Goal: Find specific page/section: Find specific page/section

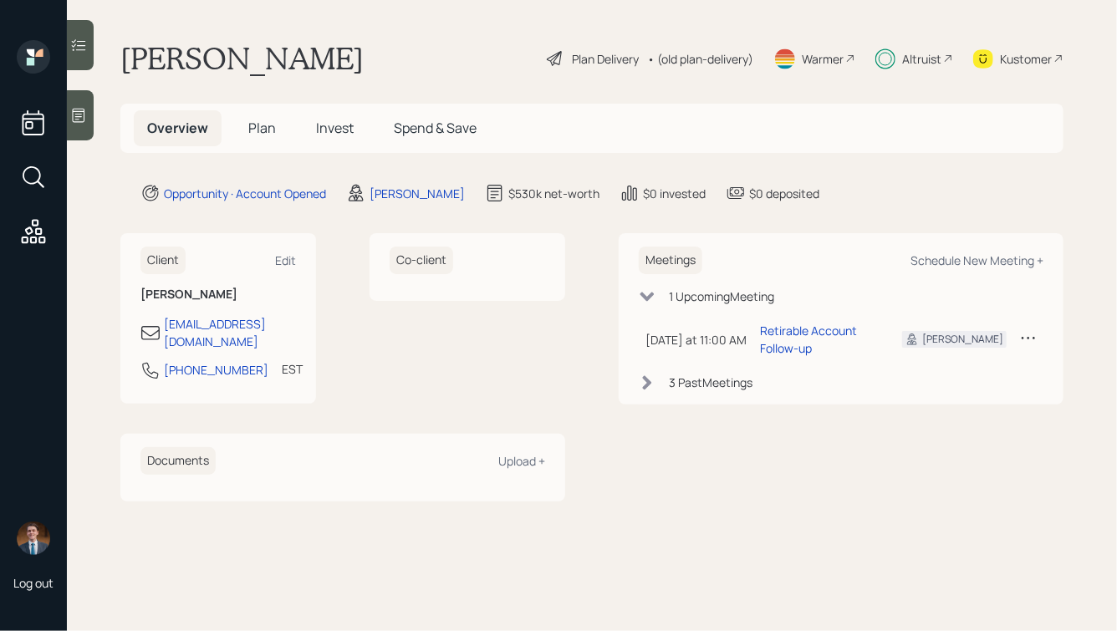
click at [934, 58] on div "Altruist" at bounding box center [921, 59] width 39 height 18
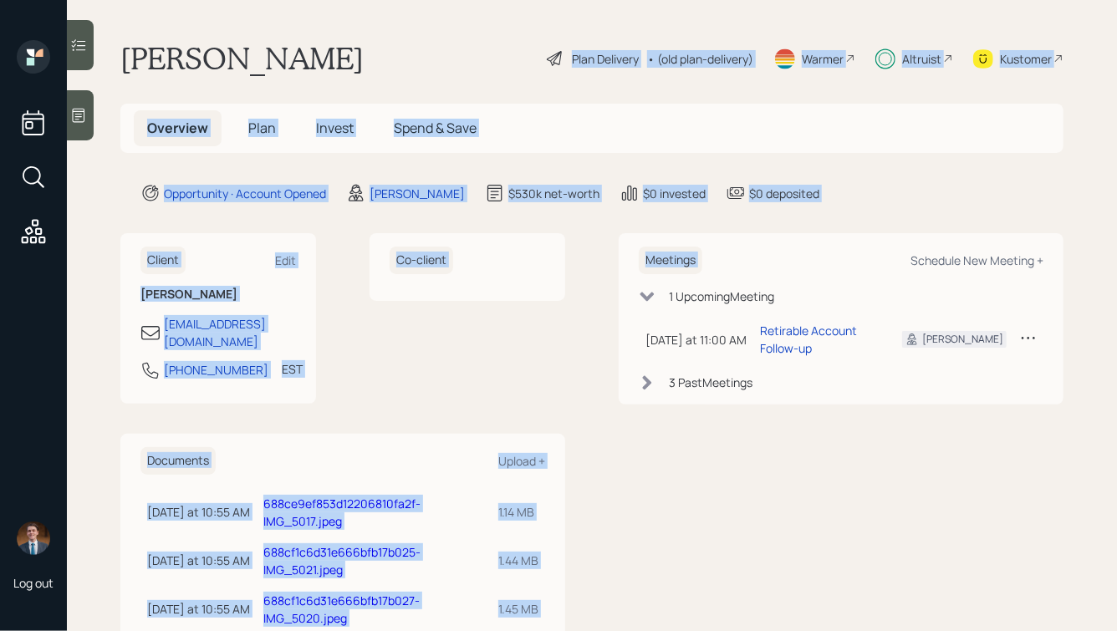
drag, startPoint x: 857, startPoint y: 225, endPoint x: 381, endPoint y: 32, distance: 513.2
click at [381, 32] on main "Joann Negrin Plan Delivery • (old plan-delivery) Warmer Altruist Kustomer Overv…" at bounding box center [592, 315] width 1050 height 631
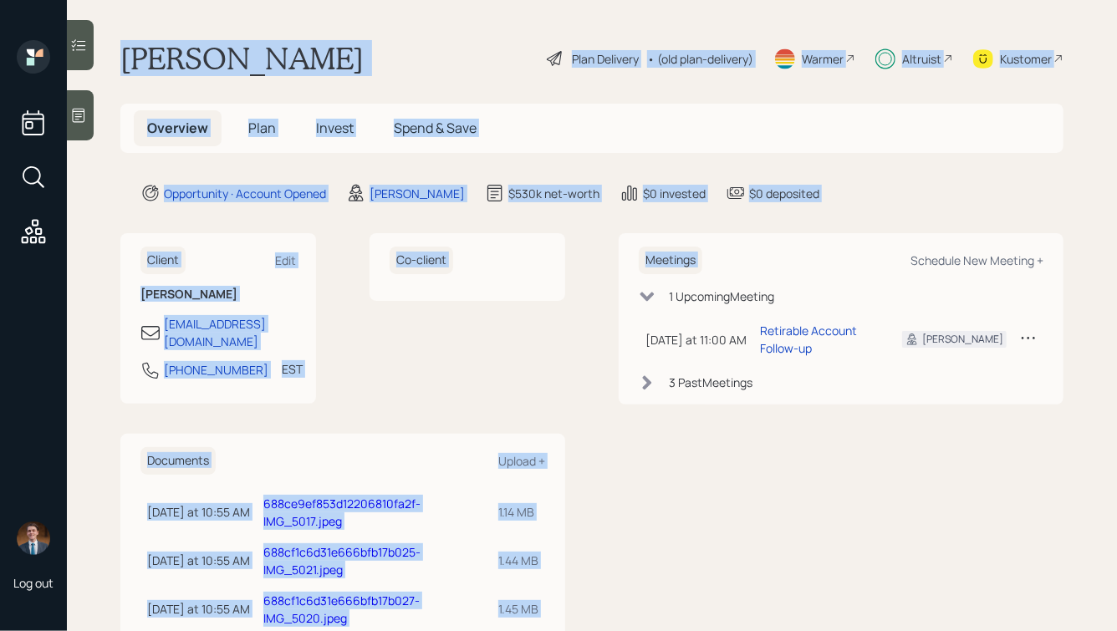
click at [366, 54] on div "Joann Negrin Plan Delivery • (old plan-delivery) Warmer Altruist Kustomer" at bounding box center [591, 58] width 943 height 37
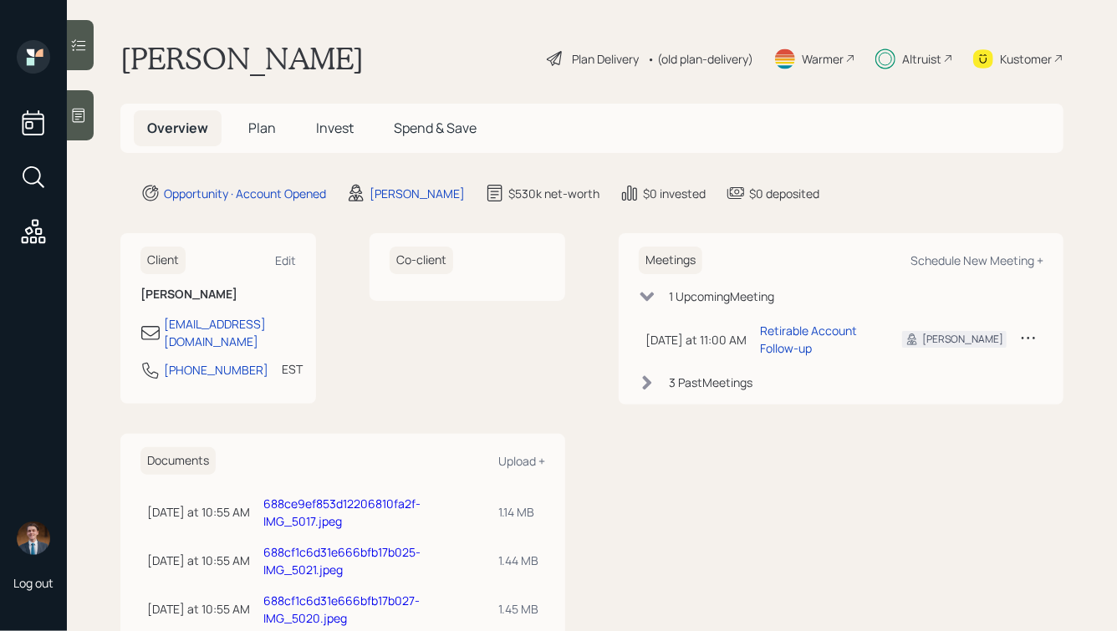
click at [1017, 62] on div "Kustomer" at bounding box center [1026, 59] width 52 height 18
click at [253, 125] on span "Plan" at bounding box center [262, 128] width 28 height 18
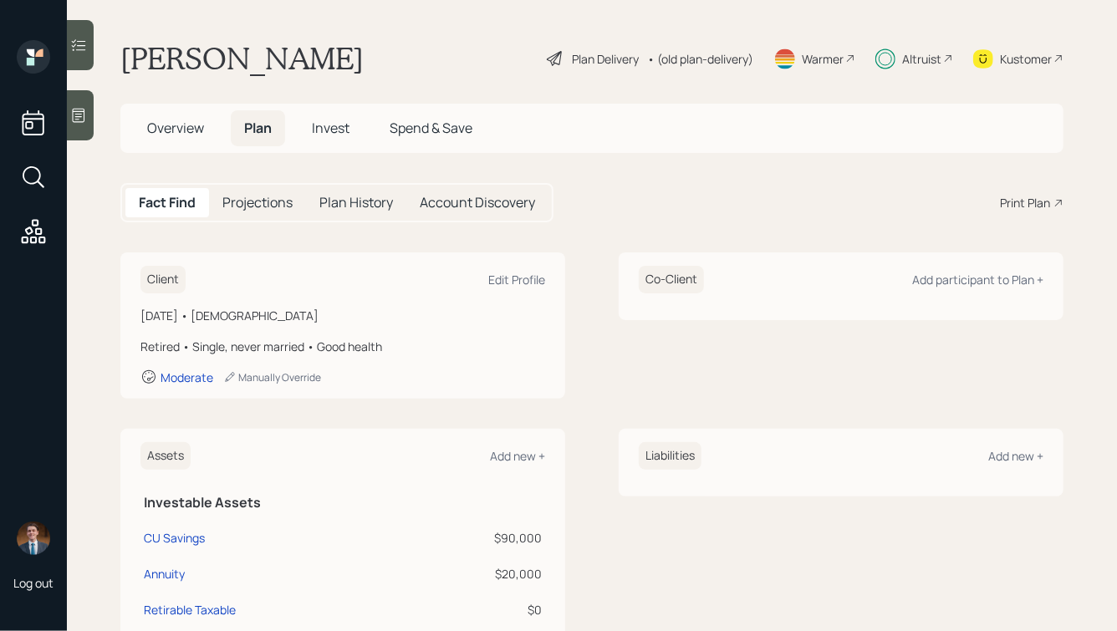
click at [185, 124] on span "Overview" at bounding box center [175, 128] width 57 height 18
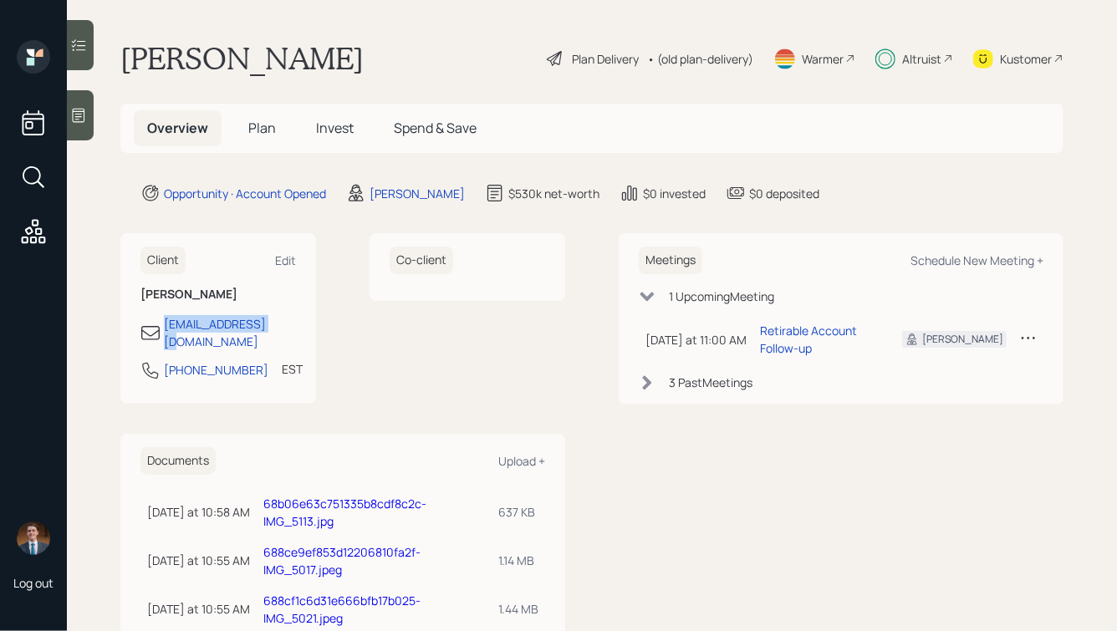
drag, startPoint x: 278, startPoint y: 327, endPoint x: 155, endPoint y: 322, distance: 123.8
click at [155, 322] on div "[EMAIL_ADDRESS][DOMAIN_NAME]" at bounding box center [217, 332] width 155 height 35
copy div "[EMAIL_ADDRESS][DOMAIN_NAME]"
click at [304, 496] on link "68b06e63c751335b8cdf8c2c-IMG_5113.jpg" at bounding box center [344, 512] width 163 height 33
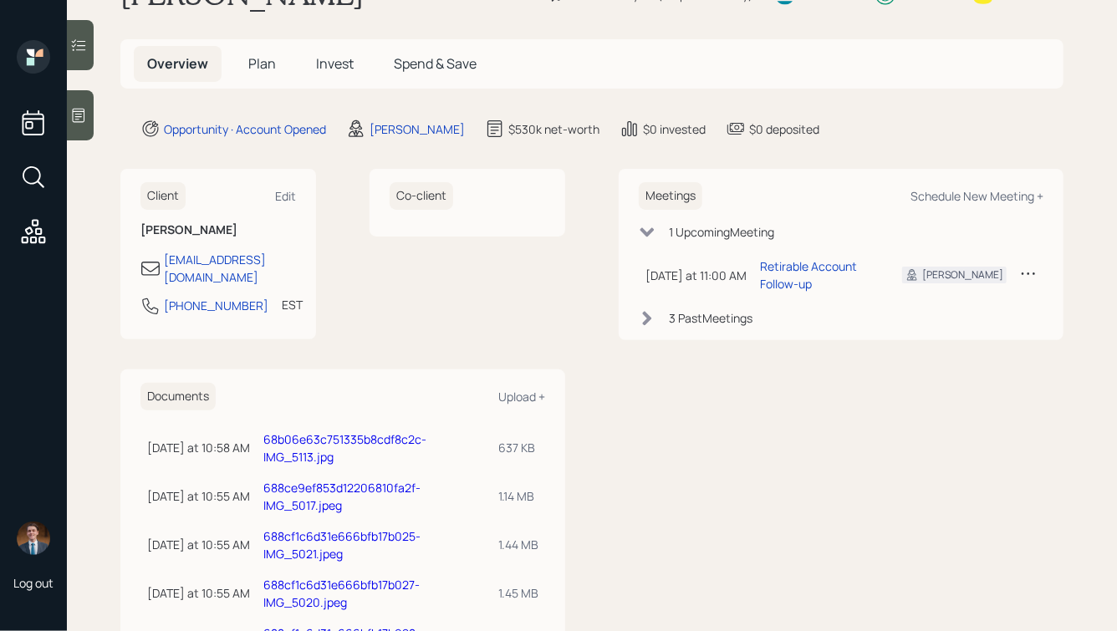
scroll to position [67, 0]
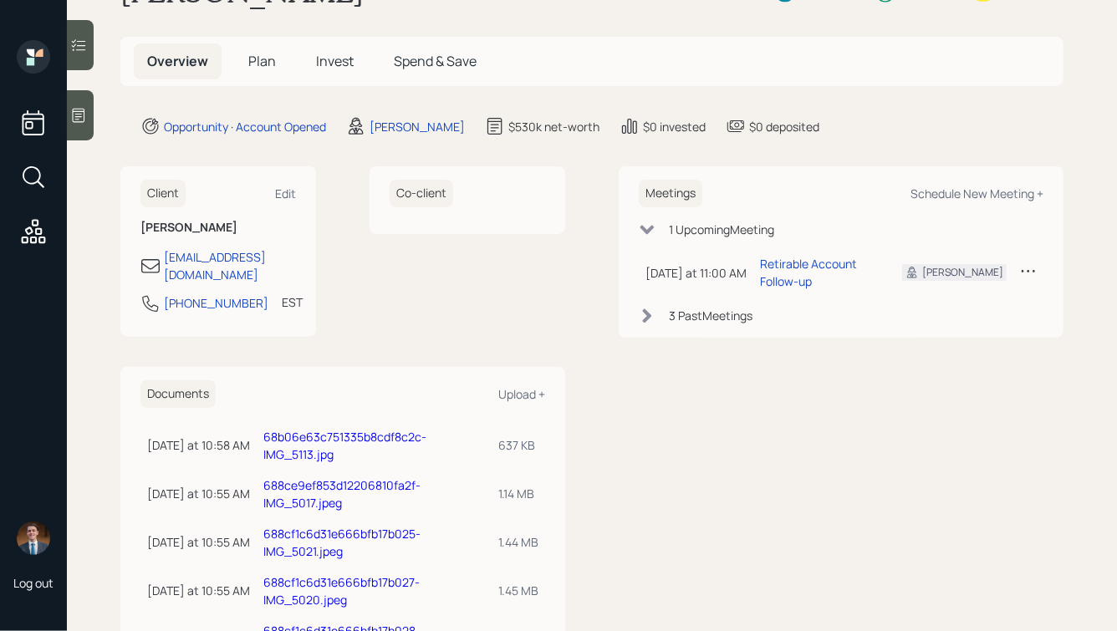
click at [333, 478] on link "688ce9ef853d12206810fa2f-IMG_5017.jpeg" at bounding box center [341, 493] width 157 height 33
click at [303, 526] on link "688cf1c6d31e666bfb17b025-IMG_5021.jpeg" at bounding box center [341, 542] width 157 height 33
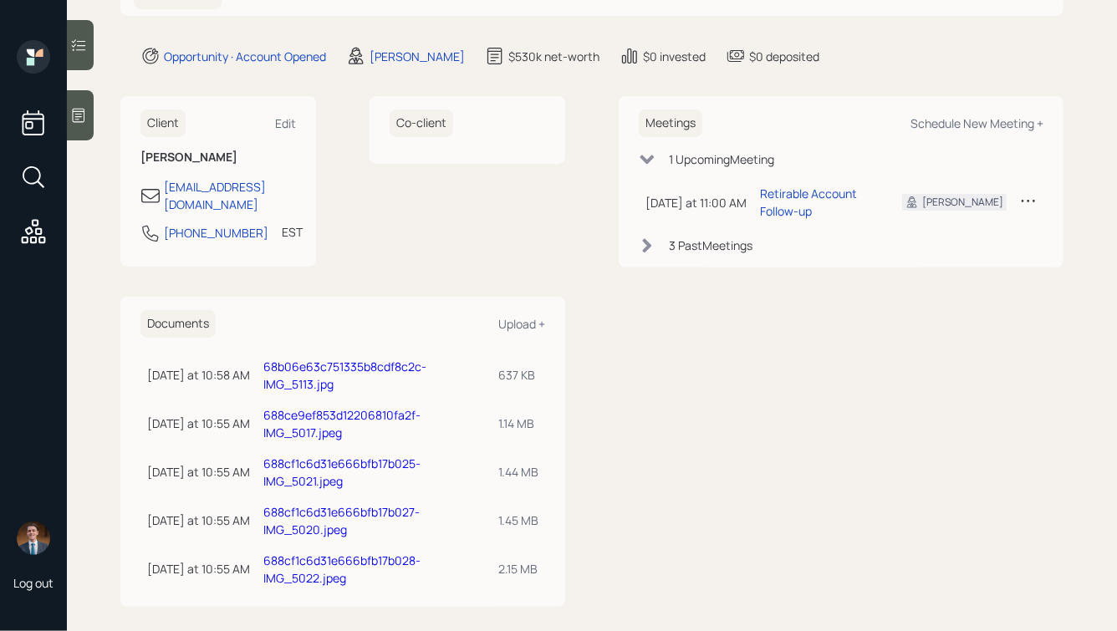
click at [303, 504] on link "688cf1c6d31e666bfb17b027-IMG_5020.jpeg" at bounding box center [341, 520] width 156 height 33
click at [325, 552] on link "688cf1c6d31e666bfb17b028-IMG_5022.jpeg" at bounding box center [341, 568] width 157 height 33
click at [319, 552] on link "688cf1c6d31e666bfb17b028-IMG_5022.jpeg" at bounding box center [341, 568] width 157 height 33
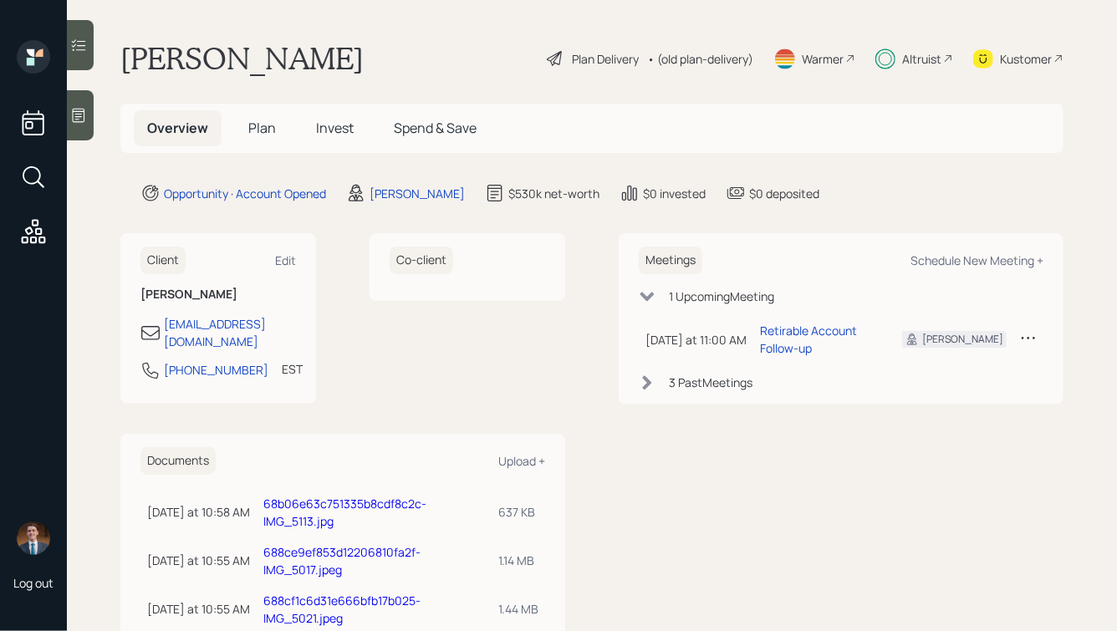
click at [341, 496] on link "68b06e63c751335b8cdf8c2c-IMG_5113.jpg" at bounding box center [344, 512] width 163 height 33
